Goal: Information Seeking & Learning: Understand process/instructions

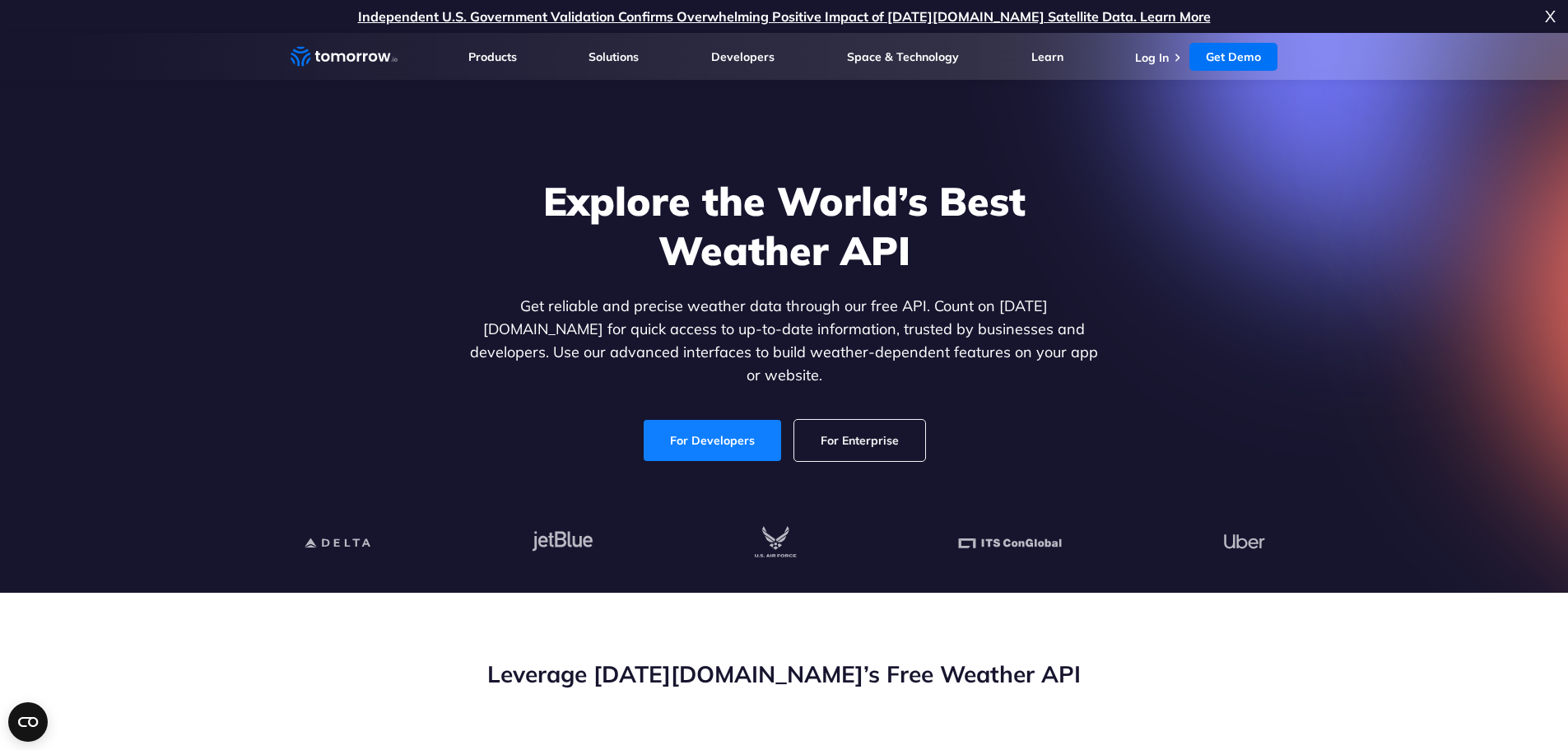
click at [702, 420] on link "For Developers" at bounding box center [712, 441] width 137 height 41
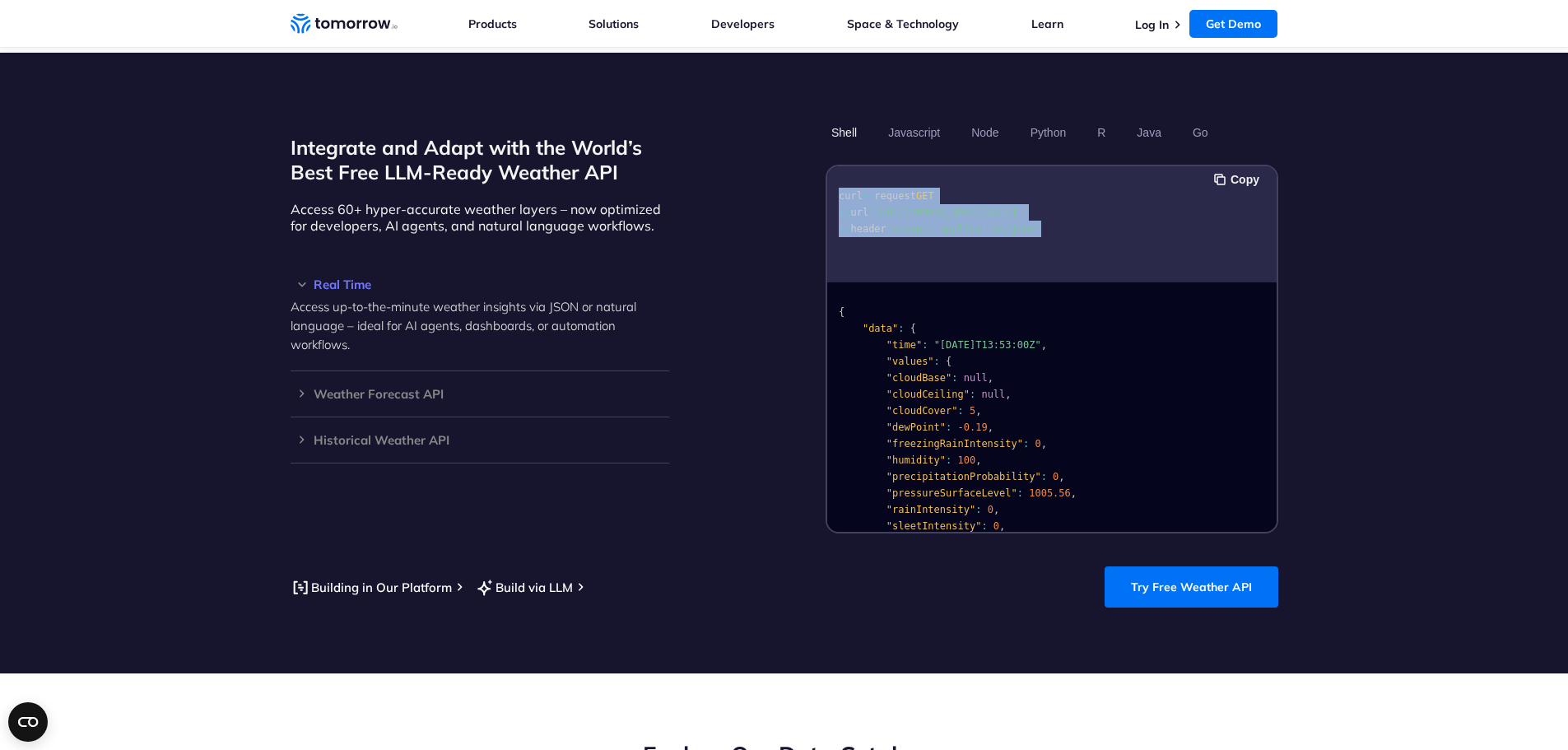
drag, startPoint x: 837, startPoint y: 168, endPoint x: 1044, endPoint y: 247, distance: 221.6
click at [1044, 247] on div "curl -- request GET -- url 'https://api.tomorrow.io/v4/weather/realtime?locatio…" at bounding box center [1052, 224] width 449 height 116
click at [1336, 285] on section "Integrate and Adapt with the World’s Best Free LLM-Ready Weather API Access 60+…" at bounding box center [784, 363] width 1568 height 621
click at [298, 388] on h3 "Weather Forecast API" at bounding box center [480, 394] width 379 height 13
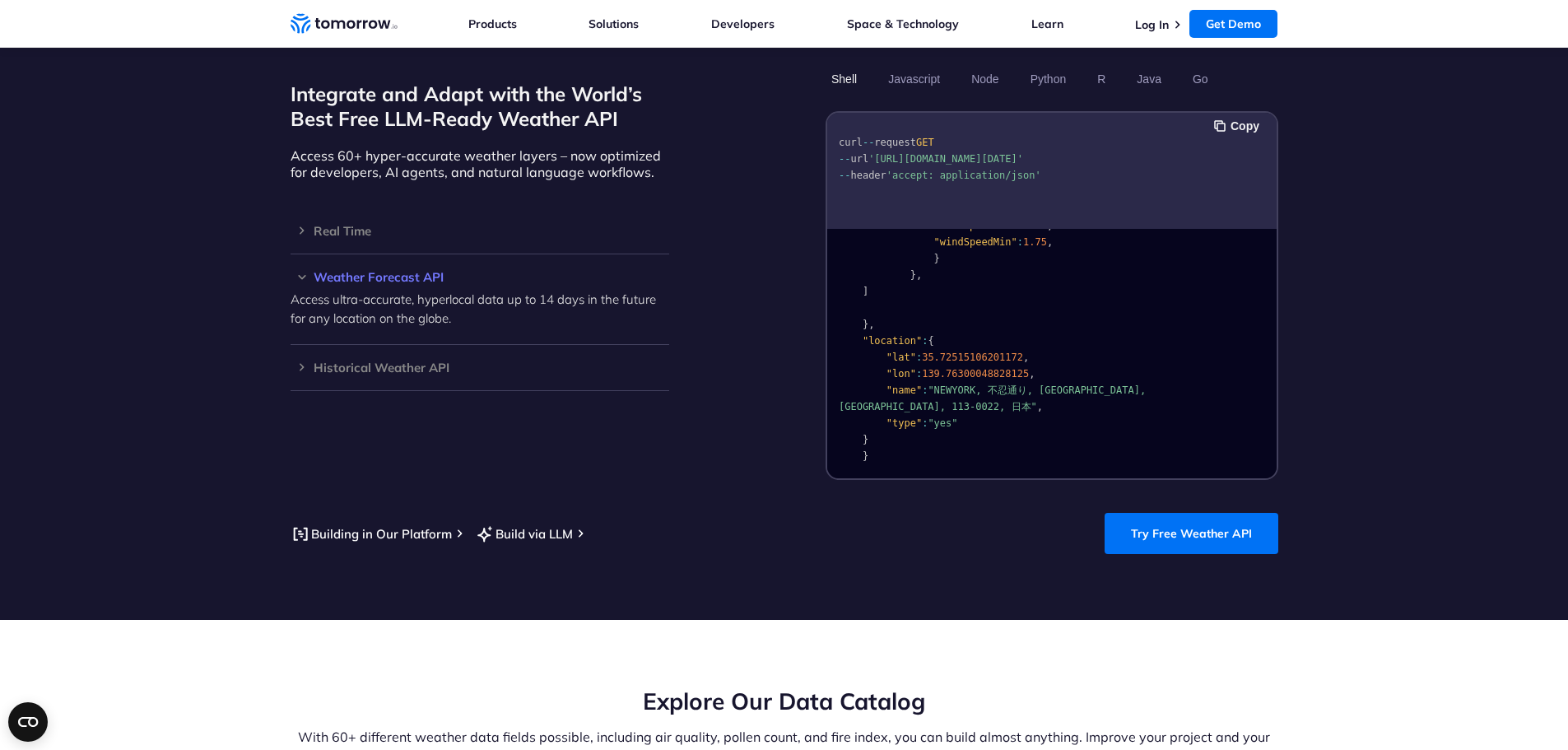
scroll to position [1388, 0]
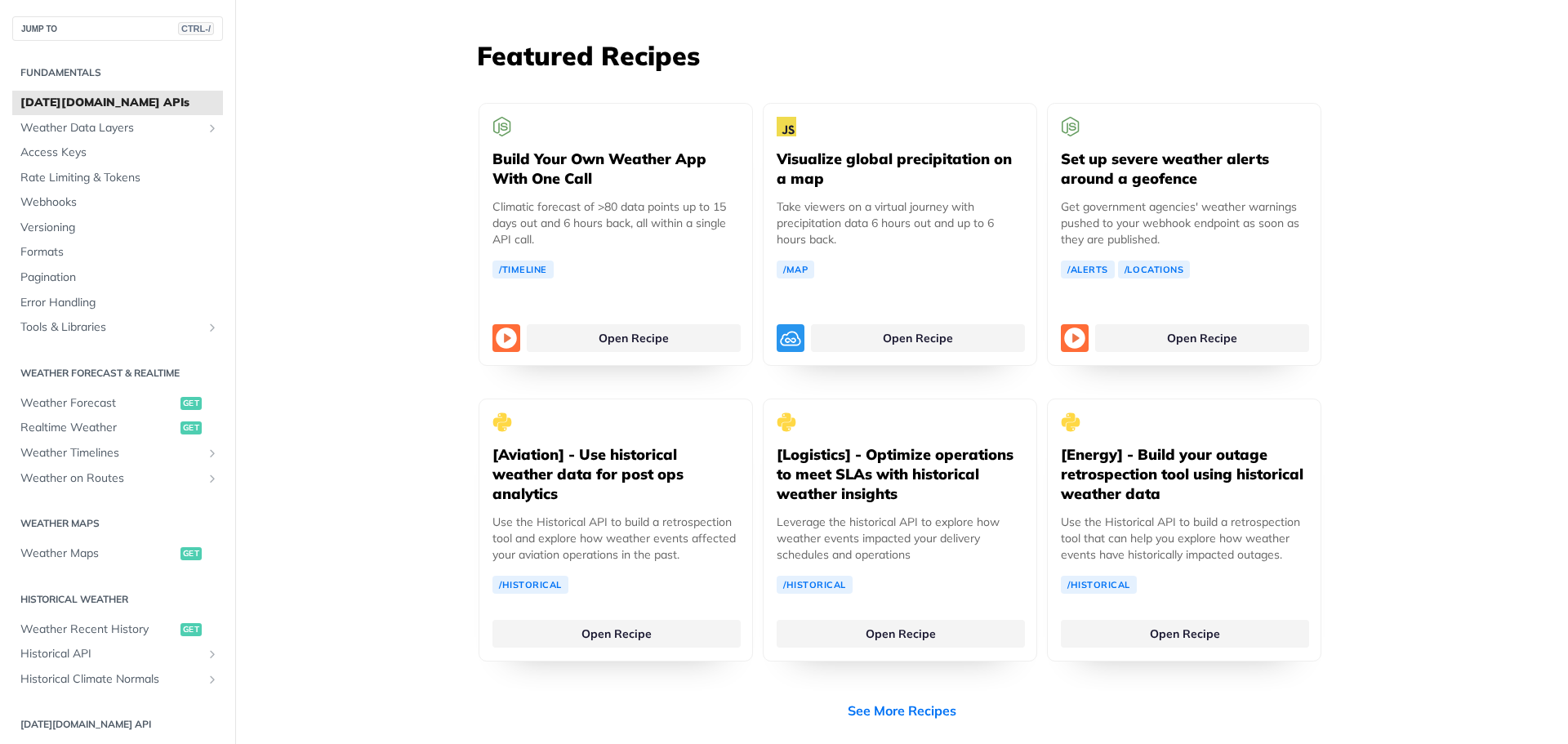
scroll to position [3020, 0]
click at [872, 320] on link "Open Recipe" at bounding box center [918, 334] width 214 height 28
